Goal: Navigation & Orientation: Find specific page/section

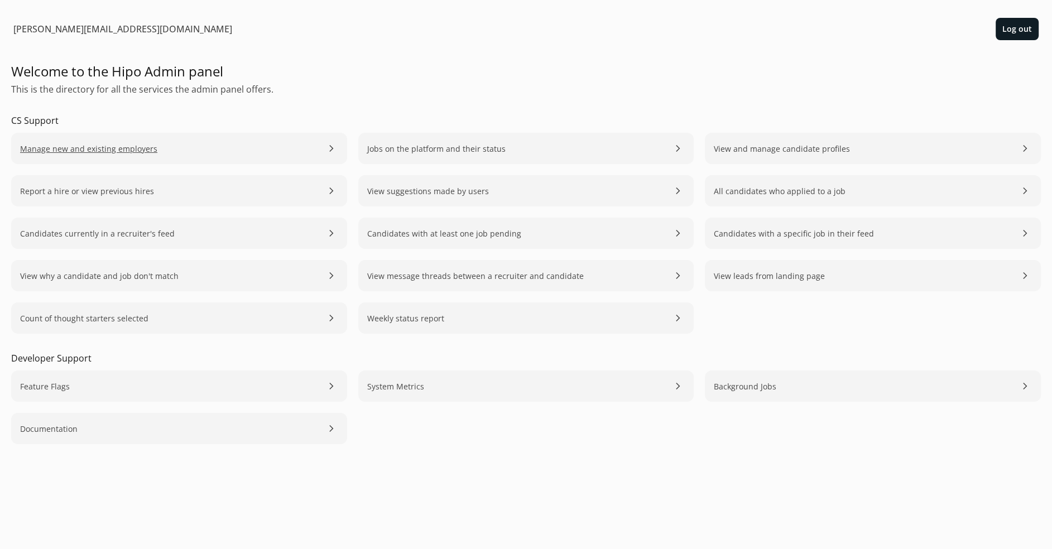
click at [172, 150] on link "Manage new and existing employers chevron_right" at bounding box center [179, 148] width 336 height 31
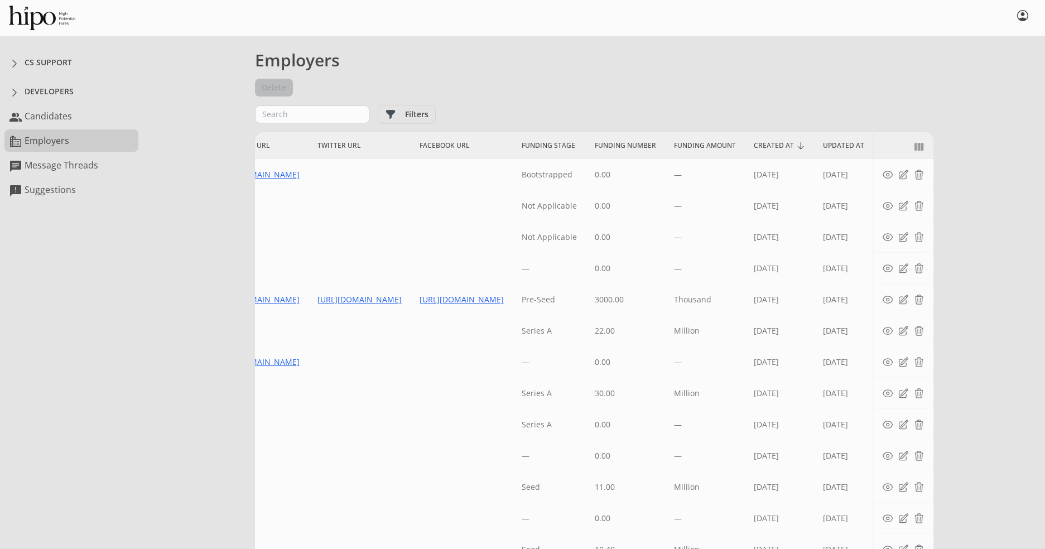
scroll to position [0, 4529]
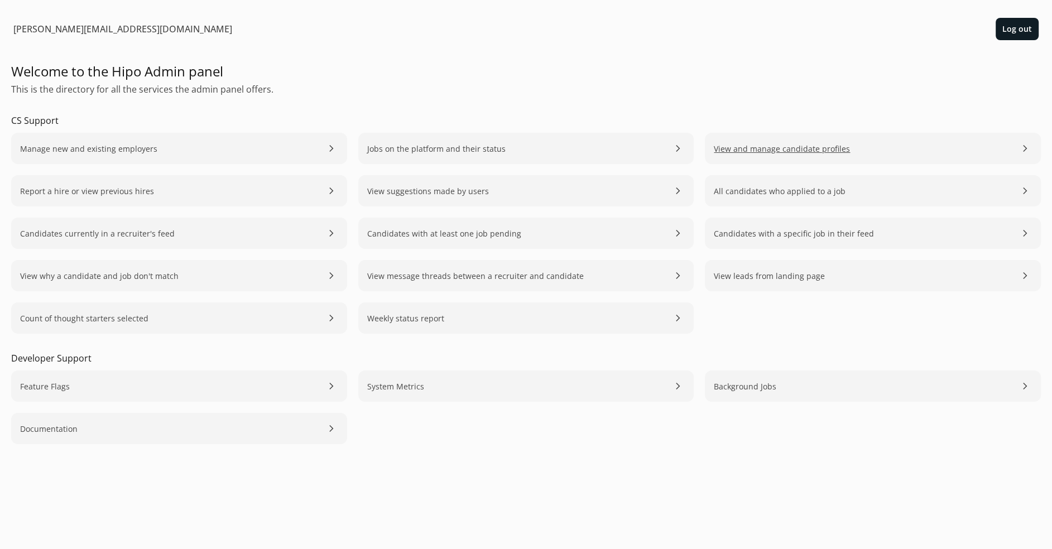
click at [746, 151] on span "View and manage candidate profiles" at bounding box center [782, 149] width 136 height 12
click at [419, 147] on span "Jobs on the platform and their status" at bounding box center [436, 149] width 138 height 12
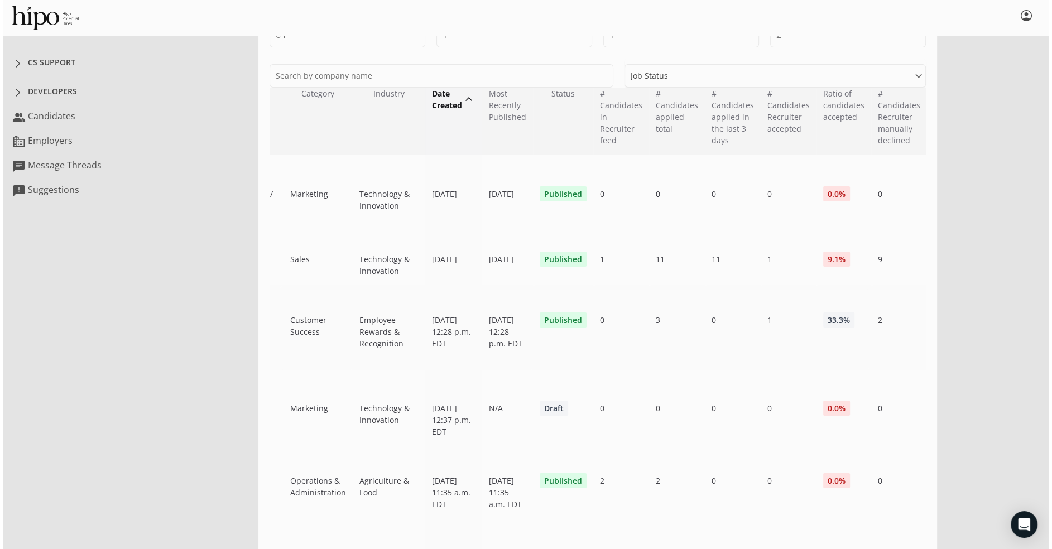
scroll to position [0, 361]
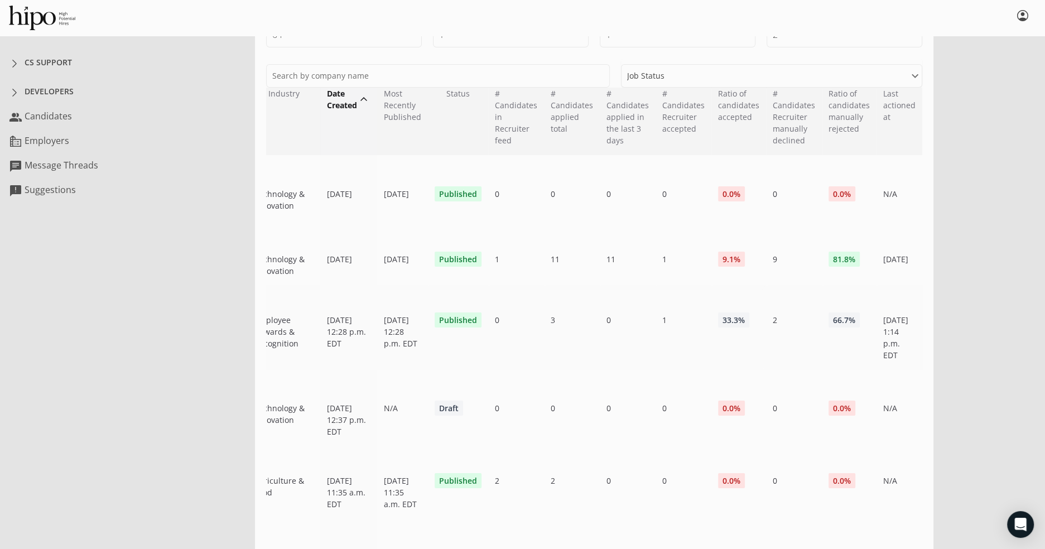
click at [460, 328] on span "Published" at bounding box center [458, 320] width 47 height 15
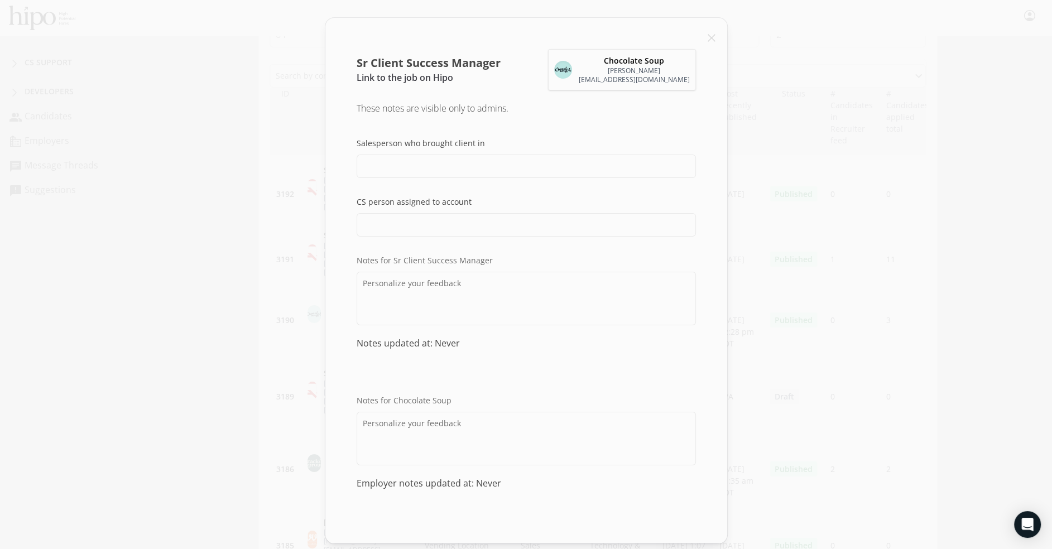
click at [414, 76] on link "Link to the job on Hipo" at bounding box center [405, 77] width 97 height 12
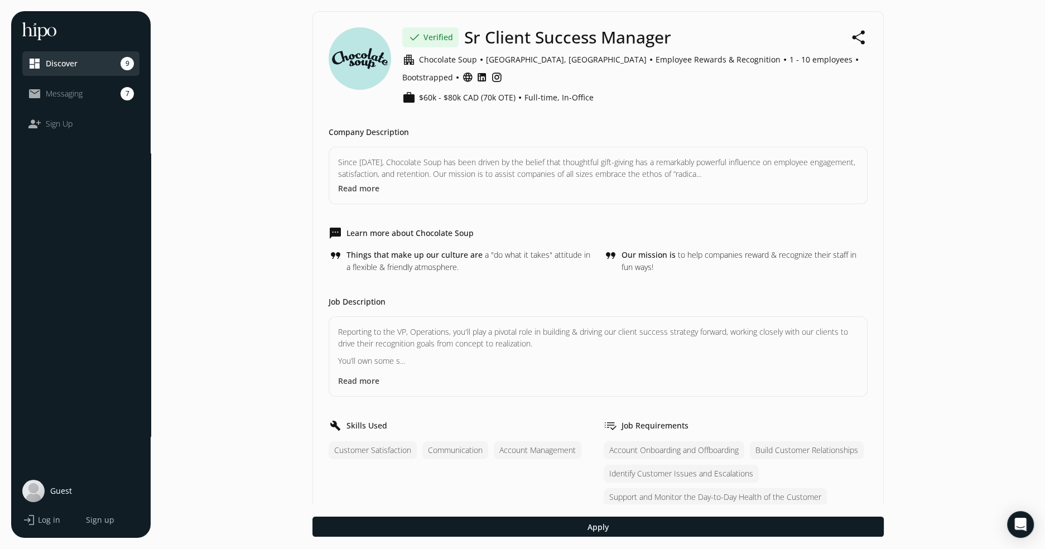
click at [39, 31] on img at bounding box center [39, 31] width 34 height 18
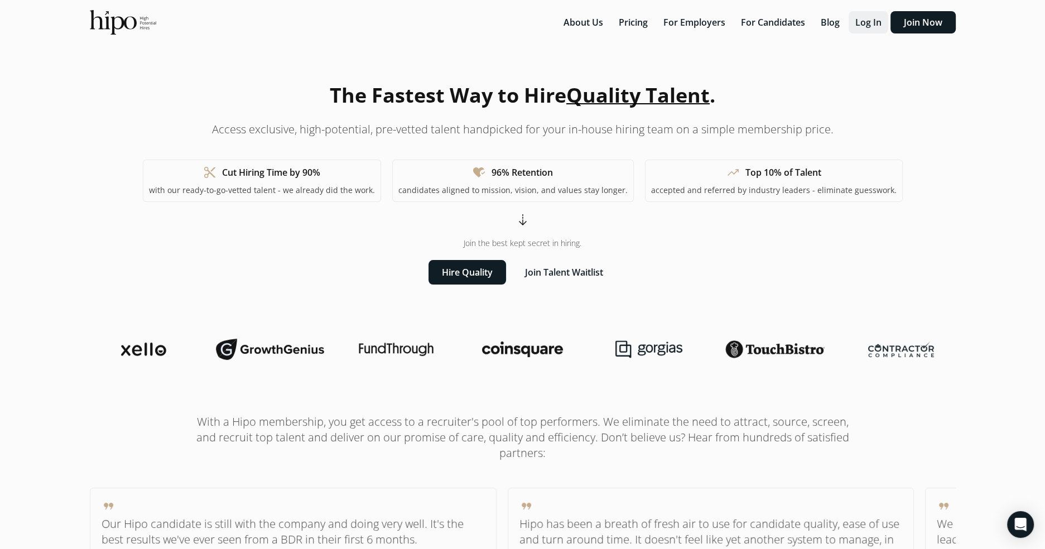
click at [874, 25] on button "Log In" at bounding box center [869, 22] width 40 height 22
